Goal: Navigation & Orientation: Find specific page/section

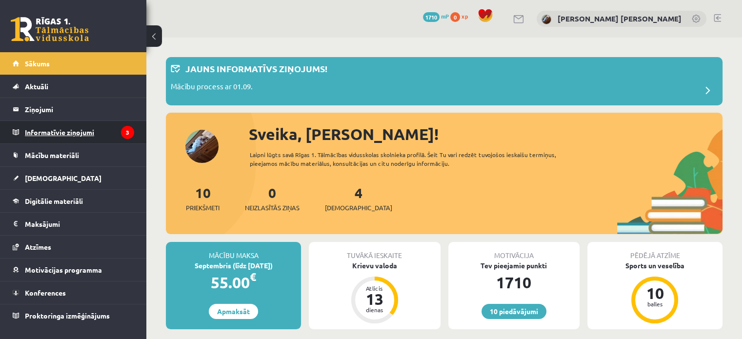
click at [76, 134] on legend "Informatīvie ziņojumi 3" at bounding box center [79, 132] width 109 height 22
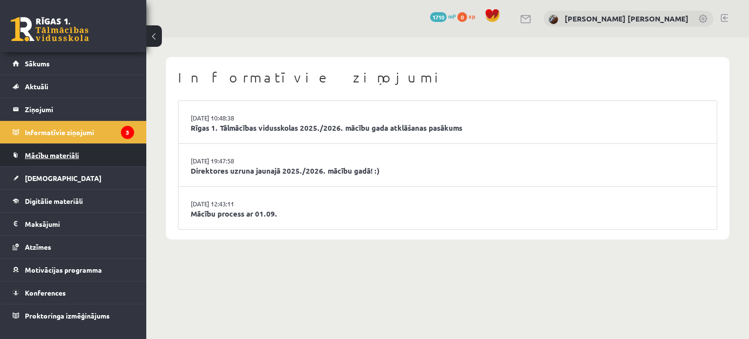
click at [66, 158] on span "Mācību materiāli" at bounding box center [52, 155] width 54 height 9
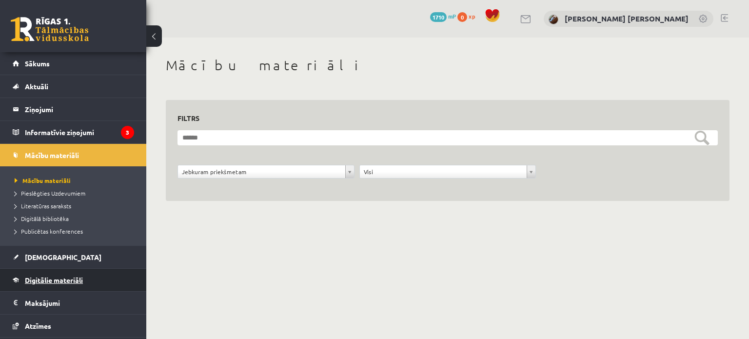
click at [52, 275] on link "Digitālie materiāli" at bounding box center [73, 280] width 121 height 22
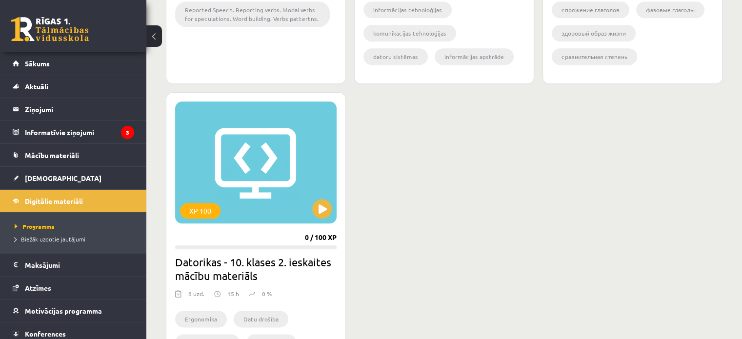
scroll to position [1114, 0]
